Goal: Information Seeking & Learning: Learn about a topic

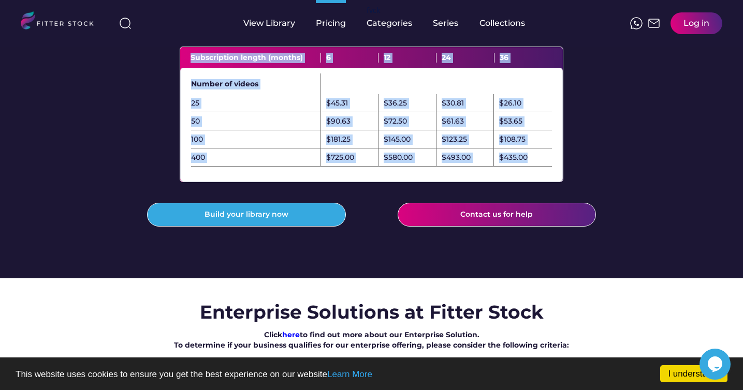
drag, startPoint x: 189, startPoint y: 78, endPoint x: 527, endPoint y: 187, distance: 354.6
click at [527, 182] on div "Subscription length (months) 6 12 24 36 Number of videos 25 $45.31 $36.25 $30.8…" at bounding box center [371, 114] width 383 height 135
click at [527, 167] on div "$435.00" at bounding box center [523, 158] width 58 height 18
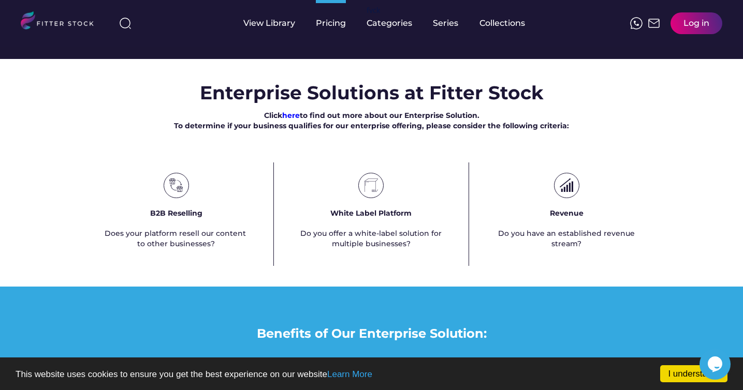
scroll to position [531, 0]
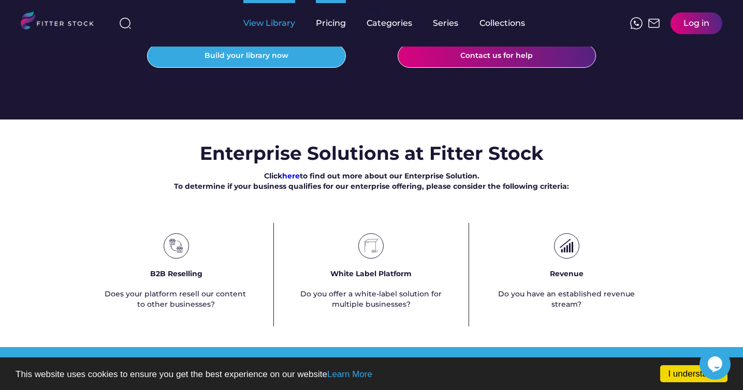
click at [254, 21] on div "View Library" at bounding box center [269, 23] width 52 height 11
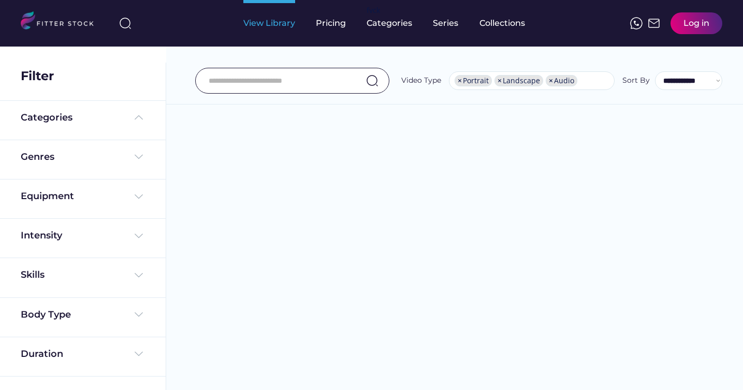
select select "**********"
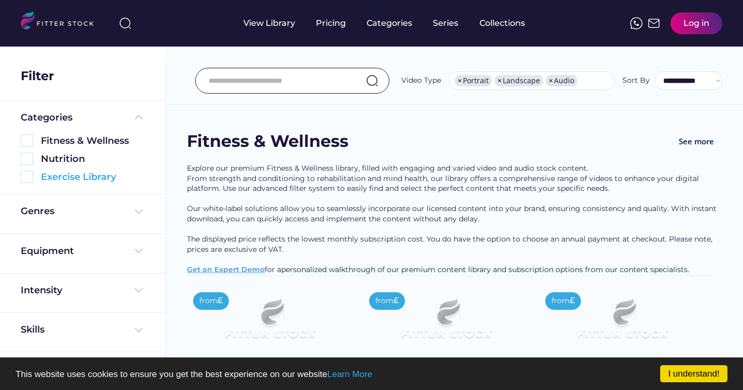
click at [30, 174] on img at bounding box center [27, 177] width 12 height 12
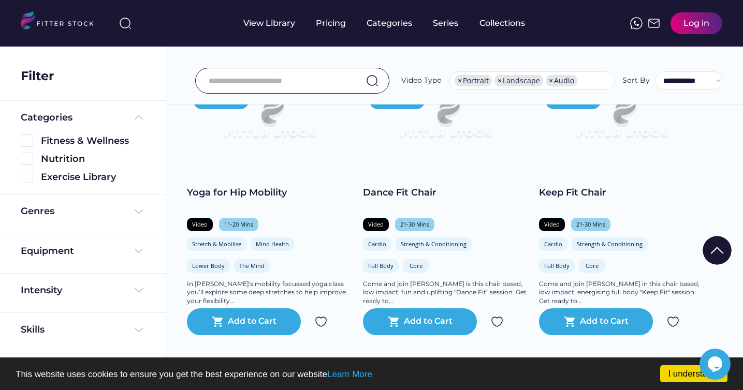
scroll to position [797, 0]
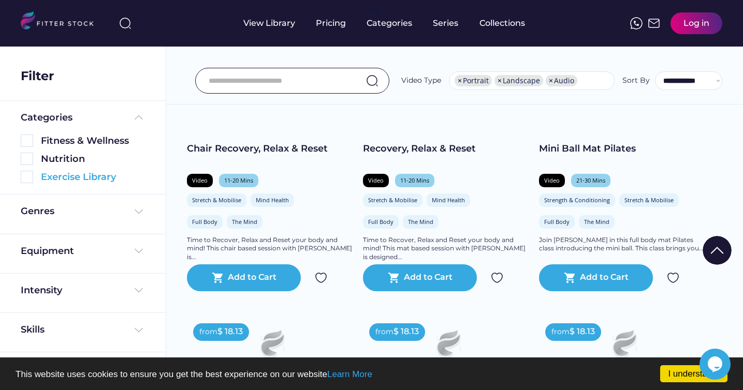
click at [25, 177] on img at bounding box center [27, 177] width 12 height 12
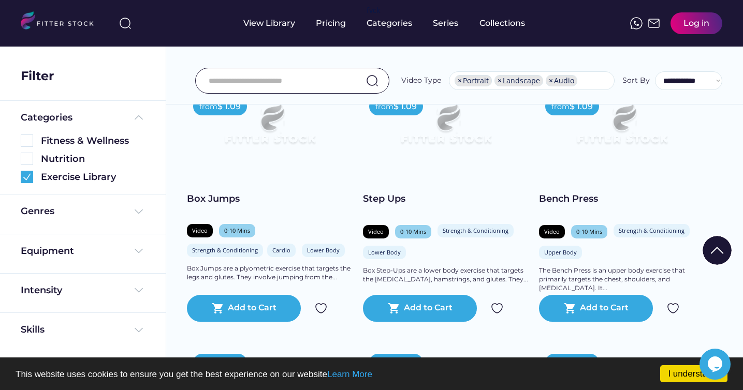
scroll to position [991, 0]
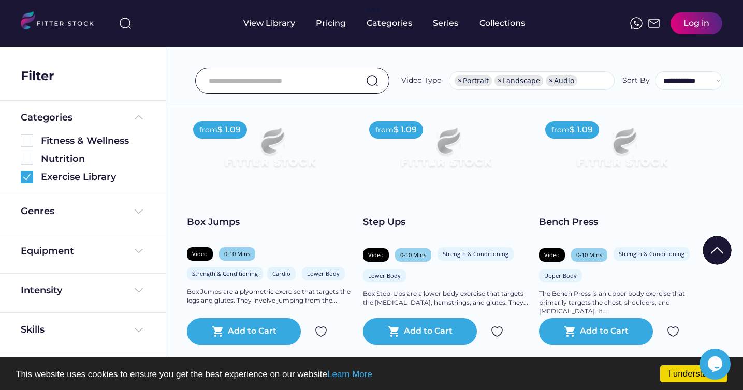
click at [387, 221] on div "Step Ups" at bounding box center [446, 222] width 166 height 13
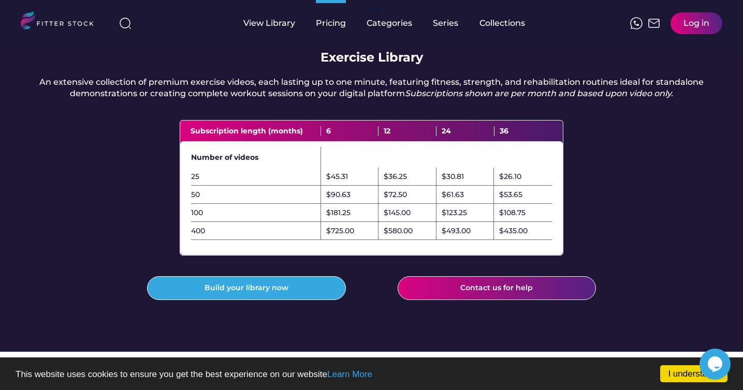
scroll to position [196, 0]
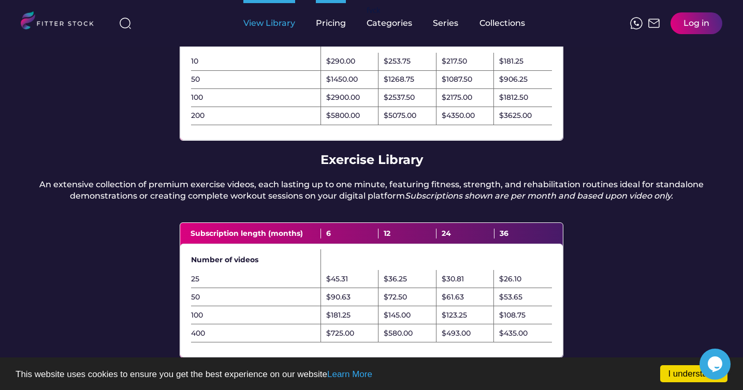
click at [262, 17] on div "View Library" at bounding box center [269, 23] width 52 height 47
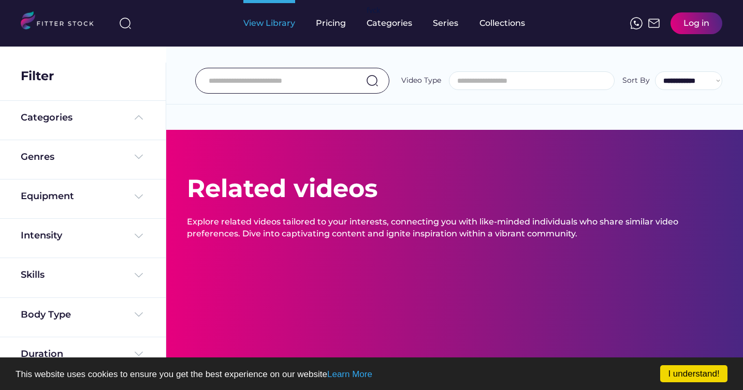
select select
select select "**********"
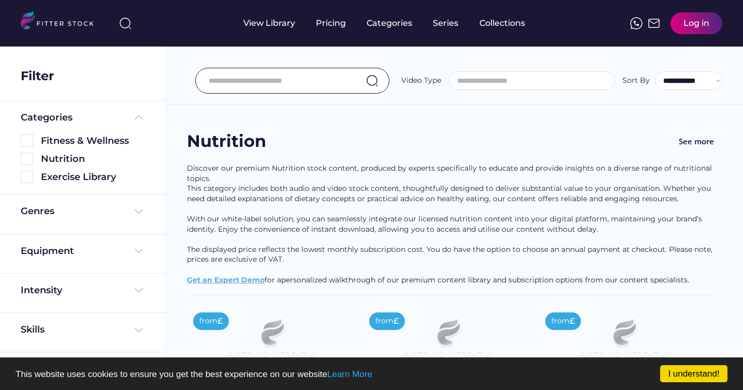
select select "**********"
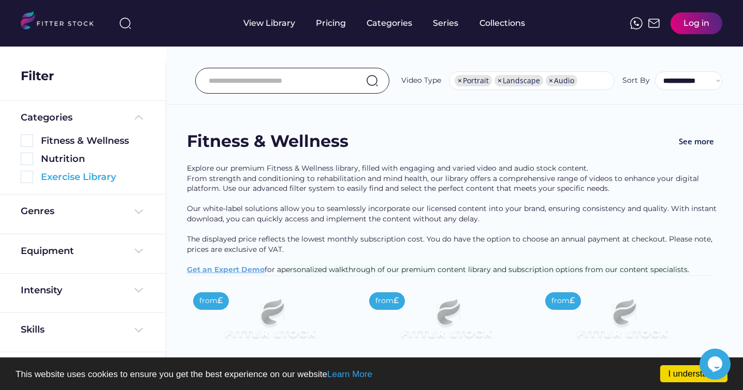
click at [28, 176] on img at bounding box center [27, 177] width 12 height 12
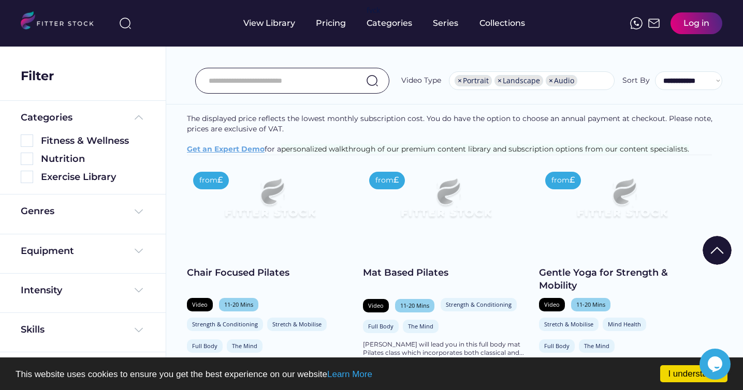
scroll to position [142, 0]
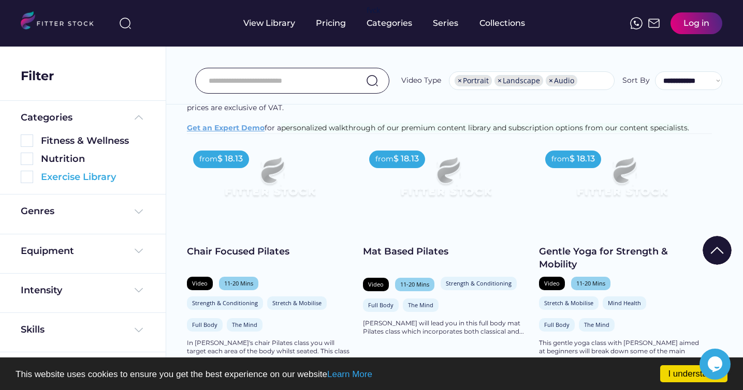
click at [28, 177] on img at bounding box center [27, 177] width 12 height 12
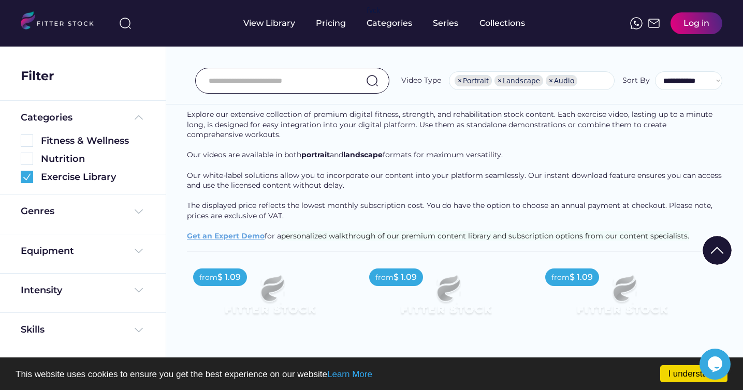
scroll to position [231, 0]
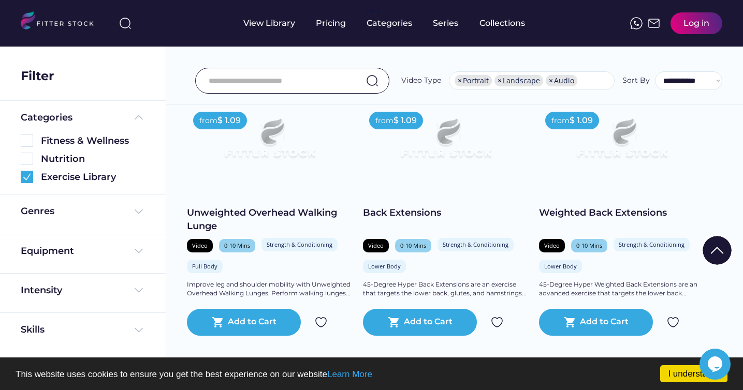
click at [598, 218] on div "Weighted Back Extensions" at bounding box center [622, 213] width 166 height 13
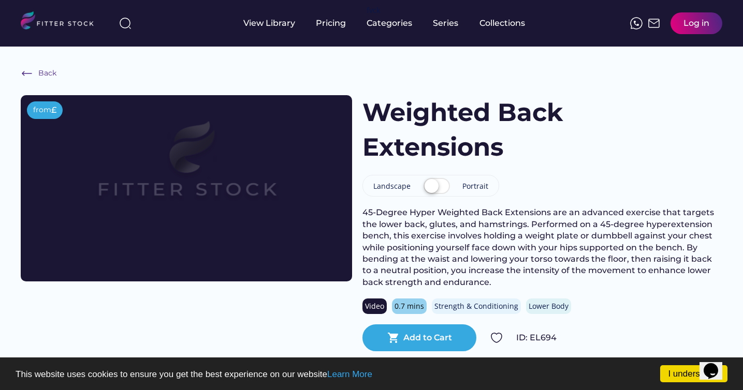
click at [438, 185] on label at bounding box center [437, 187] width 32 height 23
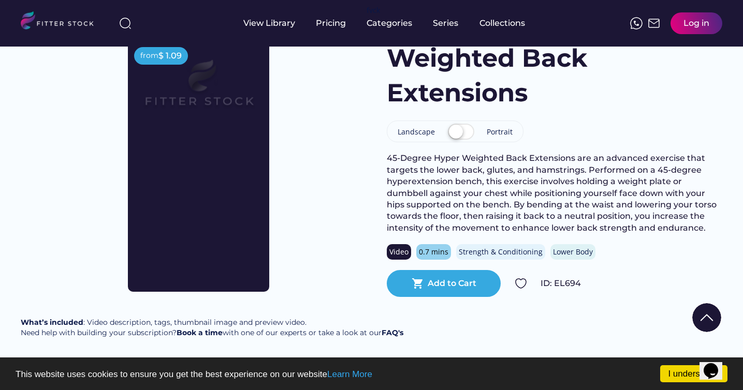
scroll to position [87, 0]
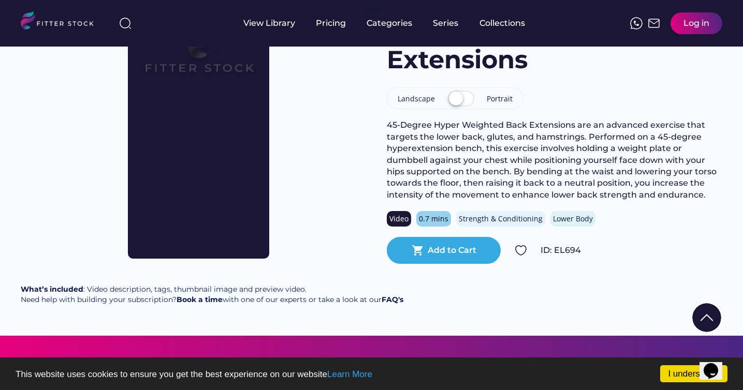
click at [391, 125] on div "45-Degree Hyper Weighted Back Extensions are an advanced exercise that targets …" at bounding box center [554, 160] width 335 height 81
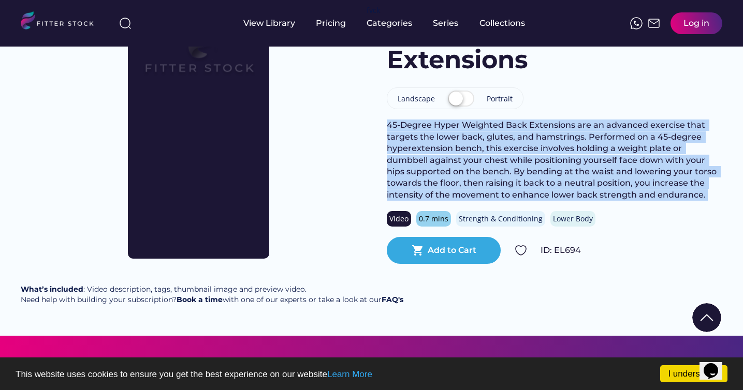
drag, startPoint x: 391, startPoint y: 125, endPoint x: 448, endPoint y: 137, distance: 58.1
click at [448, 137] on div "45-Degree Hyper Weighted Back Extensions are an advanced exercise that targets …" at bounding box center [554, 160] width 335 height 81
click at [494, 135] on div "45-Degree Hyper Weighted Back Extensions are an advanced exercise that targets …" at bounding box center [554, 160] width 335 height 81
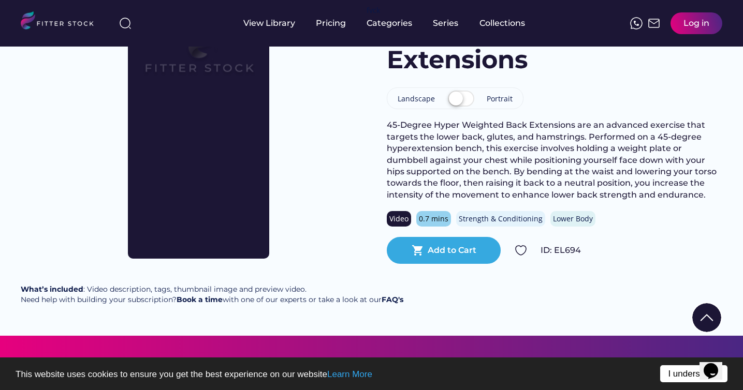
click at [672, 375] on link "I understand!" at bounding box center [693, 373] width 67 height 17
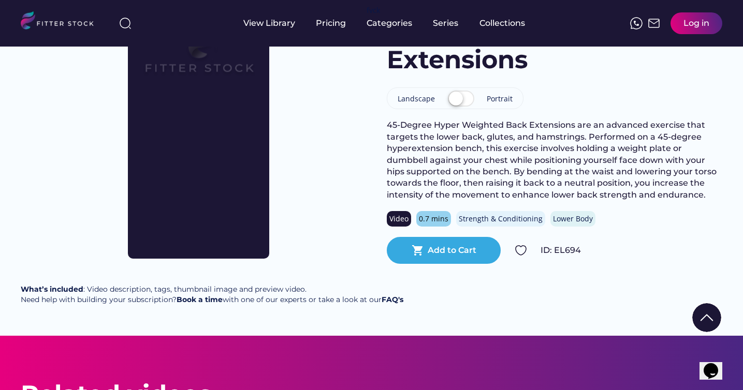
click at [570, 221] on div "Lower Body" at bounding box center [573, 219] width 40 height 10
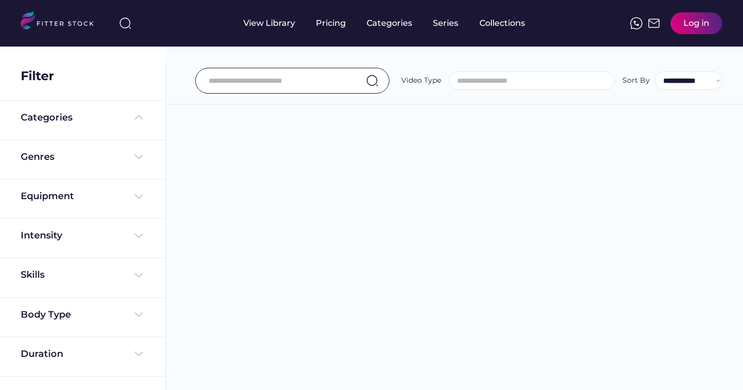
select select
select select "**********"
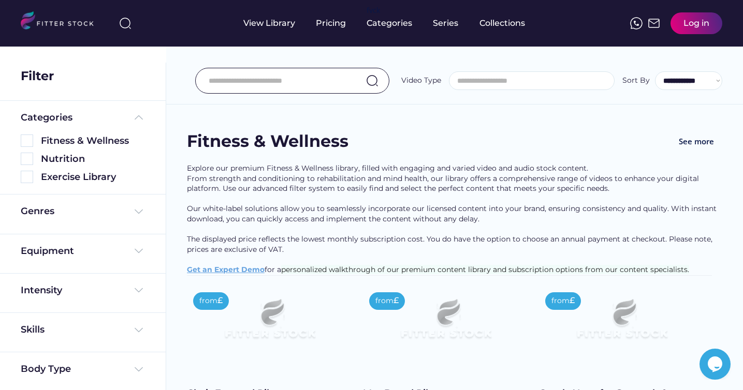
scroll to position [18, 0]
select select "**********"
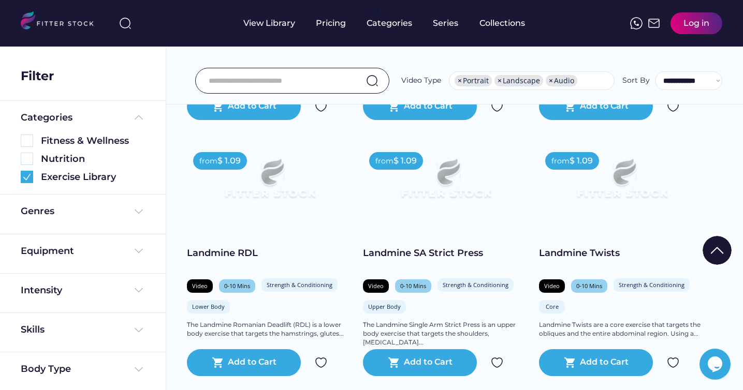
scroll to position [742, 0]
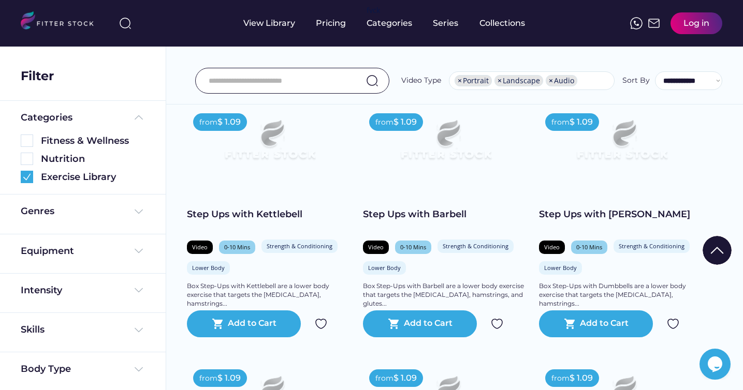
click at [592, 219] on div "Step Ups with Dumbbell" at bounding box center [622, 214] width 166 height 13
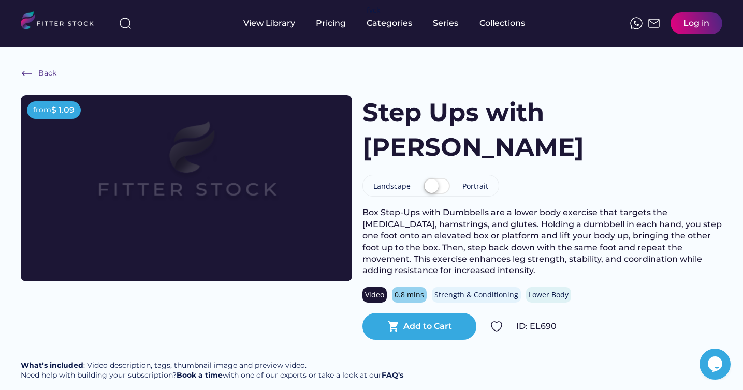
click at [434, 186] on label at bounding box center [437, 187] width 32 height 23
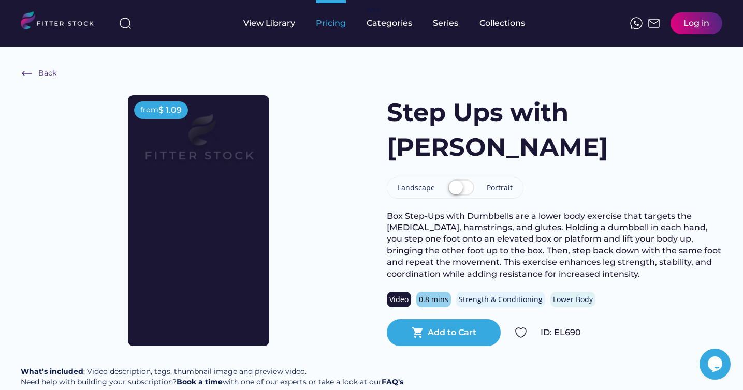
click at [316, 26] on div "Pricing" at bounding box center [331, 23] width 30 height 11
